Goal: Check status: Check status

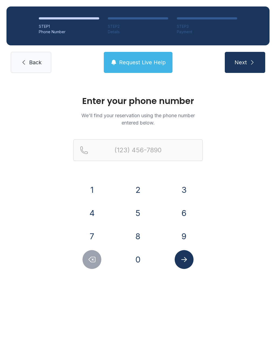
click at [183, 233] on button "9" at bounding box center [184, 236] width 19 height 19
click at [96, 212] on button "4" at bounding box center [92, 213] width 19 height 19
click at [144, 265] on button "0" at bounding box center [138, 259] width 19 height 19
click at [97, 212] on button "4" at bounding box center [92, 213] width 19 height 19
click at [139, 216] on button "5" at bounding box center [138, 213] width 19 height 19
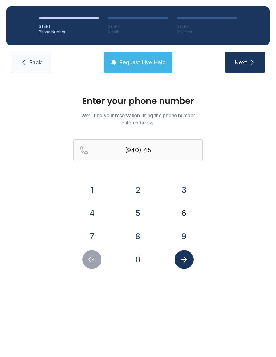
click at [180, 186] on button "3" at bounding box center [184, 189] width 19 height 19
click at [82, 255] on div at bounding box center [92, 259] width 38 height 19
click at [94, 231] on button "7" at bounding box center [92, 236] width 19 height 19
click at [138, 186] on button "2" at bounding box center [138, 189] width 19 height 19
click at [184, 235] on button "9" at bounding box center [184, 236] width 19 height 19
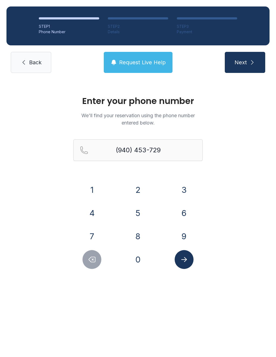
click at [142, 209] on button "5" at bounding box center [138, 213] width 19 height 19
type input "[PHONE_NUMBER]"
click at [30, 70] on link "Back" at bounding box center [31, 62] width 40 height 21
